Goal: Task Accomplishment & Management: Complete application form

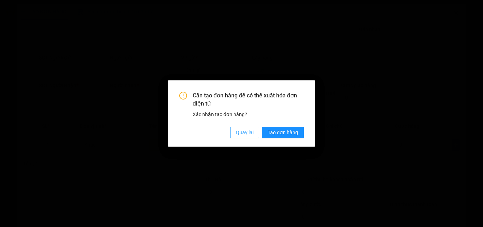
drag, startPoint x: 0, startPoint y: 0, endPoint x: 249, endPoint y: 132, distance: 281.5
click at [249, 132] on span "Quay lại" at bounding box center [245, 132] width 18 height 8
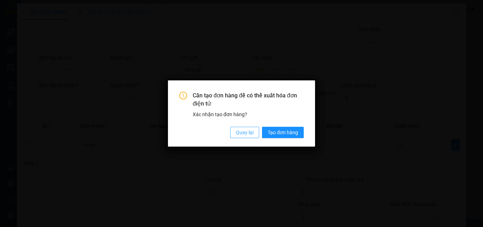
click at [249, 132] on span "Quay lại" at bounding box center [245, 132] width 18 height 8
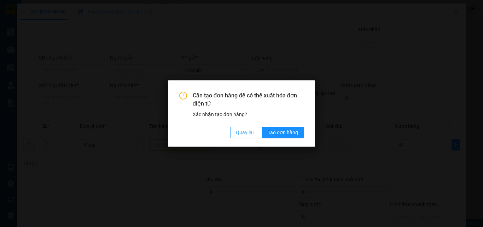
click at [249, 132] on span "Quay lại" at bounding box center [245, 132] width 18 height 8
click at [249, 132] on div "Cần tạo đơn hàng để có thể xuất hóa đơn điện tử Xác nhận tạo đơn hàng? Quay lại…" at bounding box center [241, 113] width 483 height 227
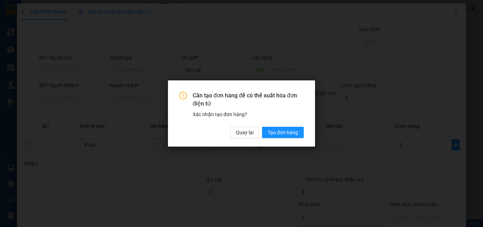
click at [249, 132] on div "Cần tạo đơn hàng để có thể xuất hóa đơn điện tử Xác nhận tạo đơn hàng? Quay lại…" at bounding box center [241, 113] width 483 height 227
click at [249, 132] on span "Quay lại" at bounding box center [245, 132] width 18 height 8
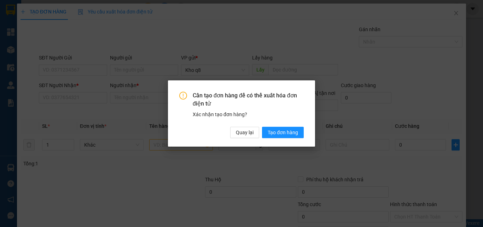
click at [248, 132] on div "Cần tạo đơn hàng để có thể xuất hóa đơn điện tử Xác nhận tạo đơn hàng? Quay lại…" at bounding box center [241, 113] width 483 height 227
click at [248, 132] on span "Quay lại" at bounding box center [245, 132] width 18 height 8
click at [248, 132] on div "Cần tạo đơn hàng để có thể xuất hóa đơn điện tử Xác nhận tạo đơn hàng? Quay lại…" at bounding box center [241, 113] width 483 height 227
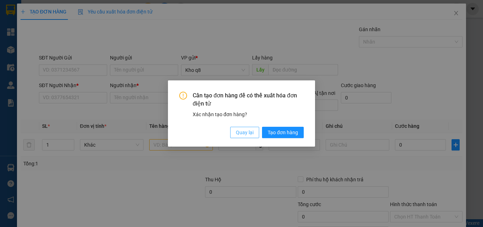
click at [248, 132] on span "Quay lại" at bounding box center [245, 132] width 18 height 8
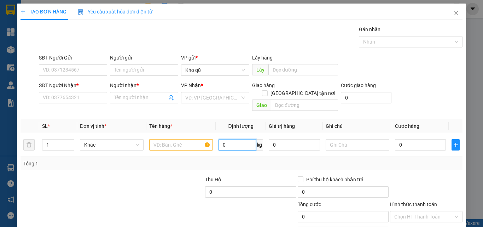
click at [248, 139] on input "0" at bounding box center [238, 144] width 38 height 11
click at [121, 98] on input "Người nhận *" at bounding box center [140, 98] width 53 height 8
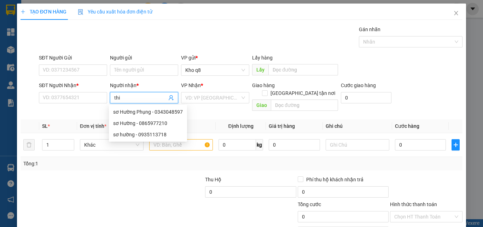
paste input "ê"
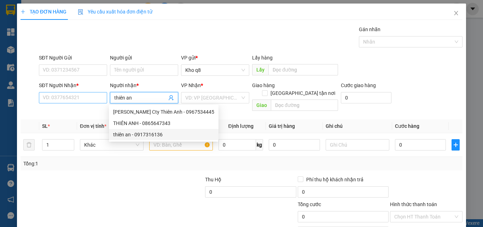
type input "thiên an"
click at [62, 96] on input "SĐT Người Nhận *" at bounding box center [73, 97] width 68 height 11
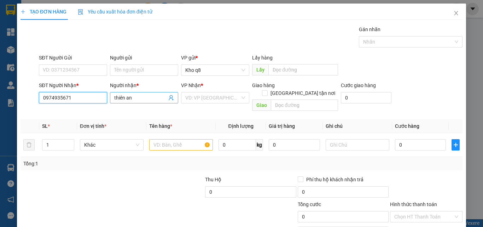
type input "0974935671"
click at [146, 97] on input "thiên an" at bounding box center [140, 98] width 53 height 8
type input "thiên an0394998612"
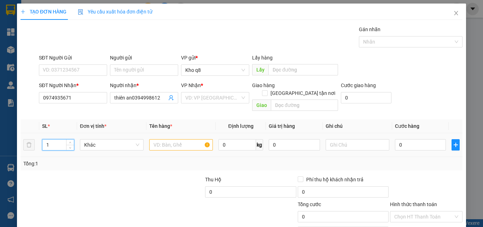
click at [52, 139] on input "1" at bounding box center [57, 144] width 31 height 11
type input "2"
click at [172, 139] on input "text" at bounding box center [181, 144] width 64 height 11
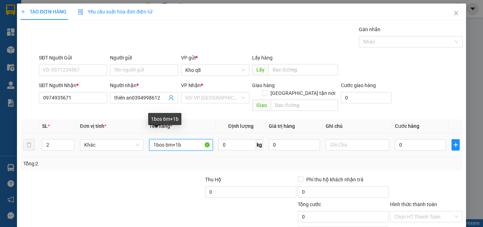
click at [155, 139] on input "1bos 6m+1b" at bounding box center [181, 144] width 64 height 11
paste input "ó"
type input "1 bó 6m+1b"
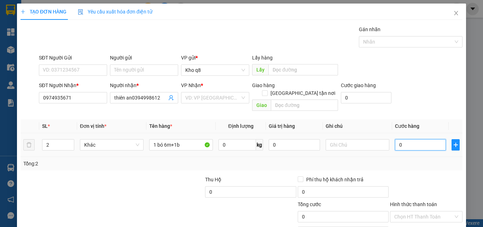
click at [402, 139] on input "0" at bounding box center [420, 144] width 51 height 11
type input "4"
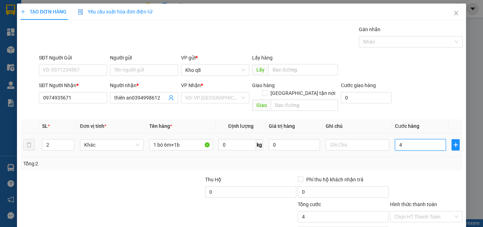
type input "40"
type input "400"
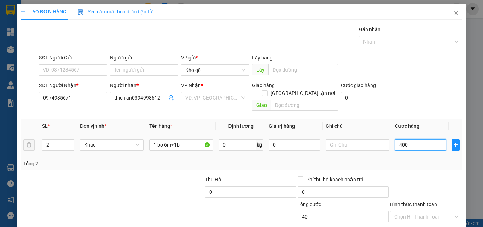
type input "400"
type input "400.000"
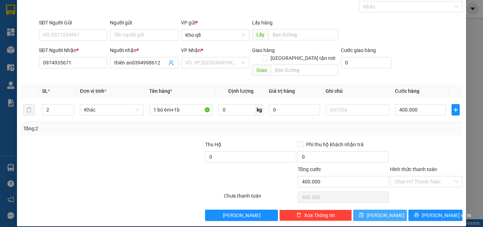
click at [385, 210] on button "[PERSON_NAME]" at bounding box center [381, 215] width 54 height 11
click at [385, 207] on div "Transit Pickup Surcharge Ids Transit Deliver Surcharge Ids Transit Deliver Surc…" at bounding box center [242, 105] width 442 height 230
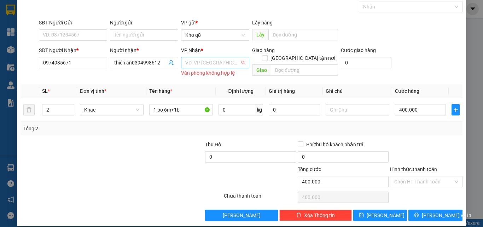
click at [217, 63] on input "search" at bounding box center [212, 62] width 55 height 11
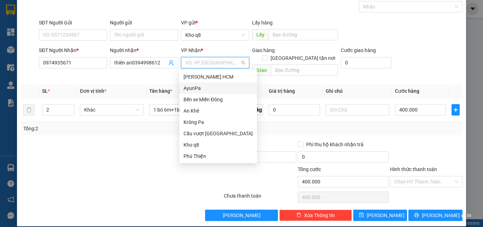
click at [194, 90] on div "AyunPa" at bounding box center [218, 88] width 69 height 8
click at [194, 90] on th "Tên hàng *" at bounding box center [181, 91] width 69 height 14
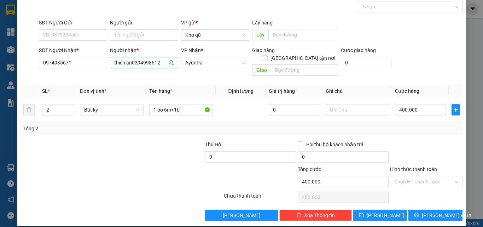
click at [114, 62] on input "thiên an0394998612" at bounding box center [140, 63] width 53 height 8
type input "Thiên An 0394998612"
click at [366, 210] on button "[PERSON_NAME]" at bounding box center [381, 215] width 54 height 11
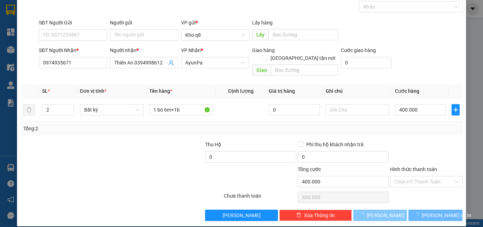
type input "1"
type input "0"
